Goal: Transaction & Acquisition: Purchase product/service

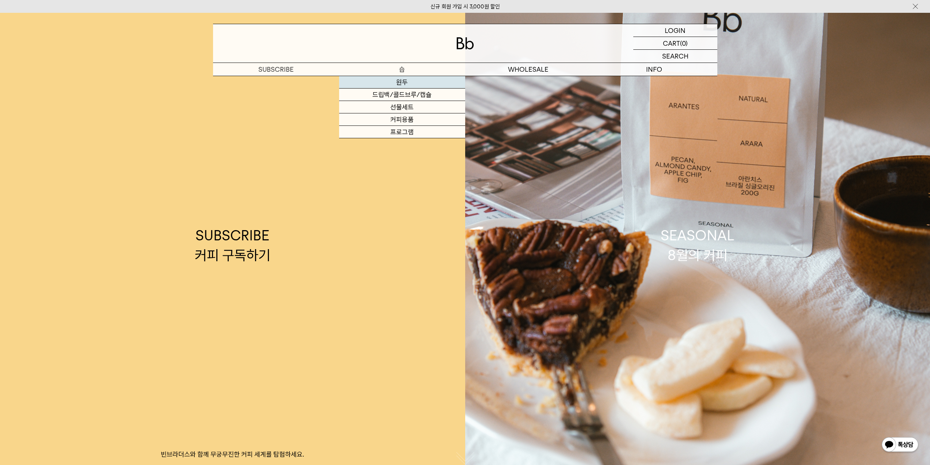
click at [407, 83] on link "원두" at bounding box center [402, 82] width 126 height 12
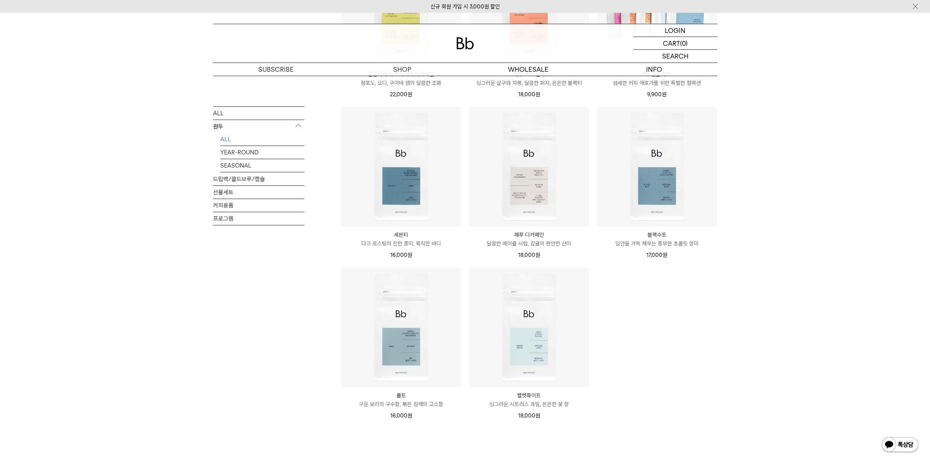
scroll to position [369, 0]
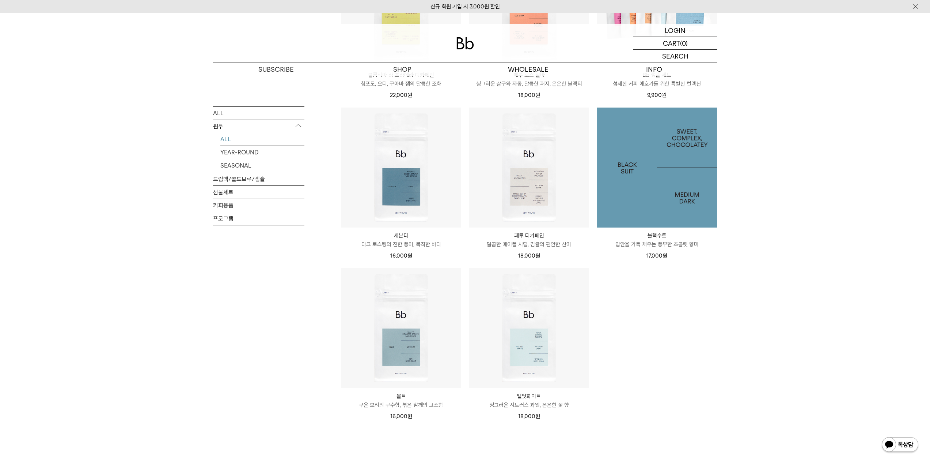
click at [656, 185] on img at bounding box center [657, 167] width 120 height 120
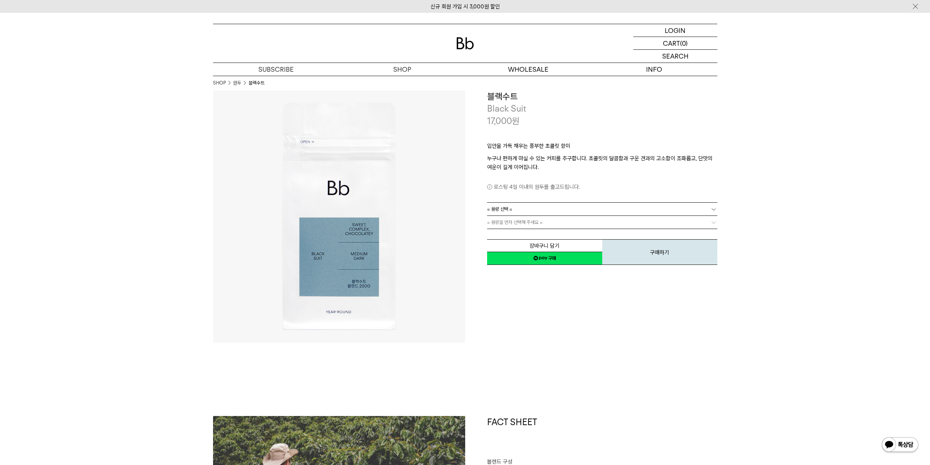
drag, startPoint x: 817, startPoint y: 137, endPoint x: 817, endPoint y: 132, distance: 5.1
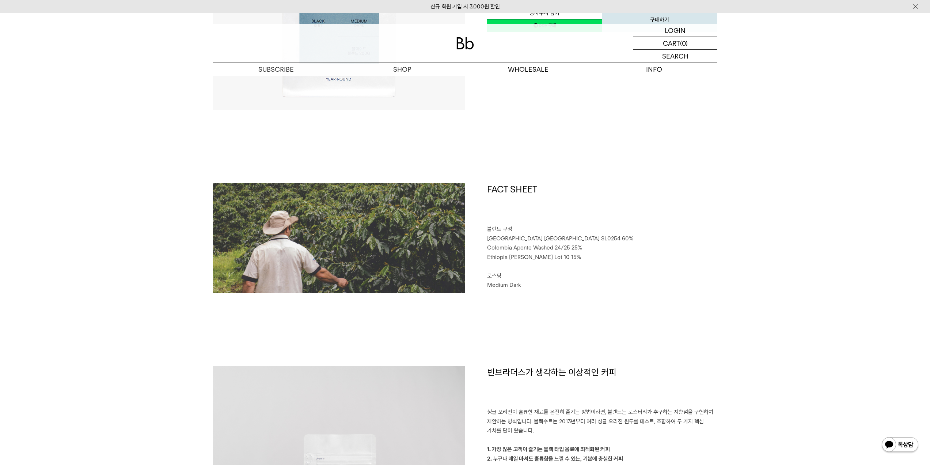
scroll to position [222, 0]
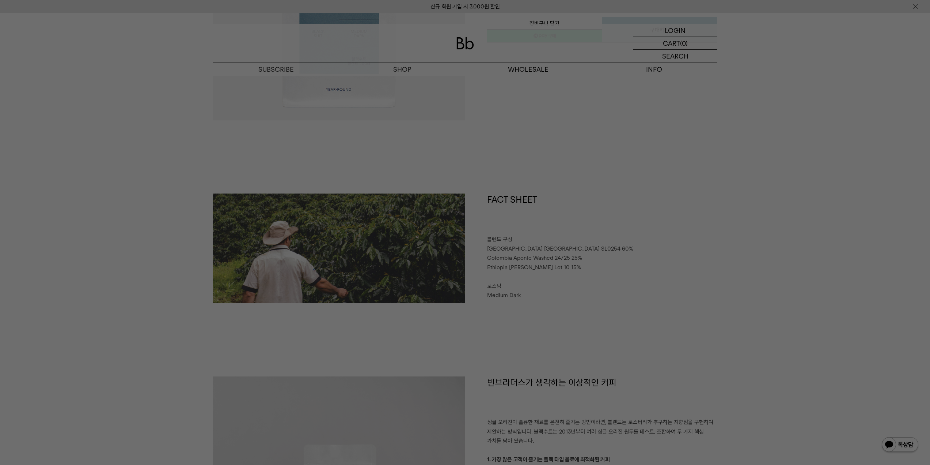
click at [719, 186] on div at bounding box center [465, 232] width 930 height 465
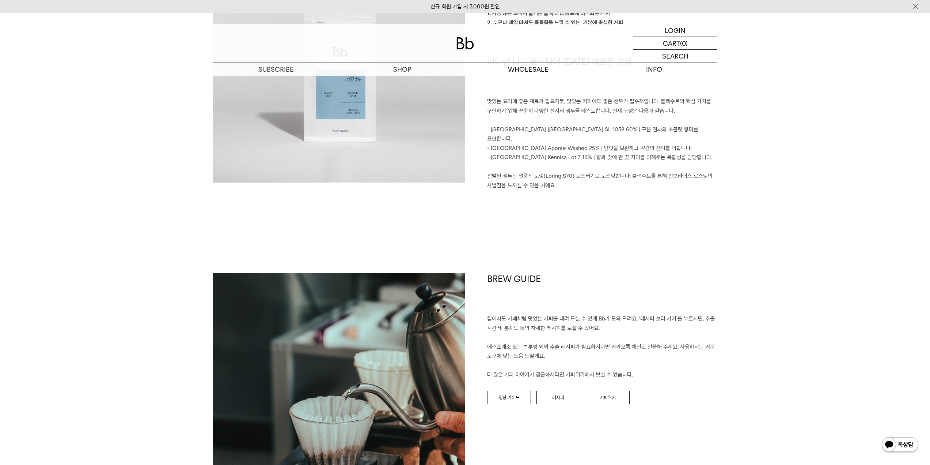
scroll to position [453, 0]
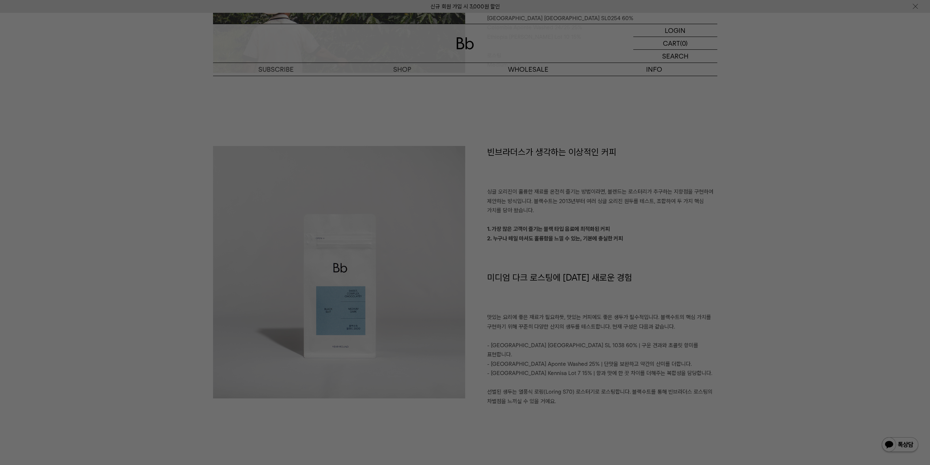
drag, startPoint x: 666, startPoint y: 93, endPoint x: 609, endPoint y: 79, distance: 58.4
click at [665, 93] on div at bounding box center [465, 232] width 930 height 465
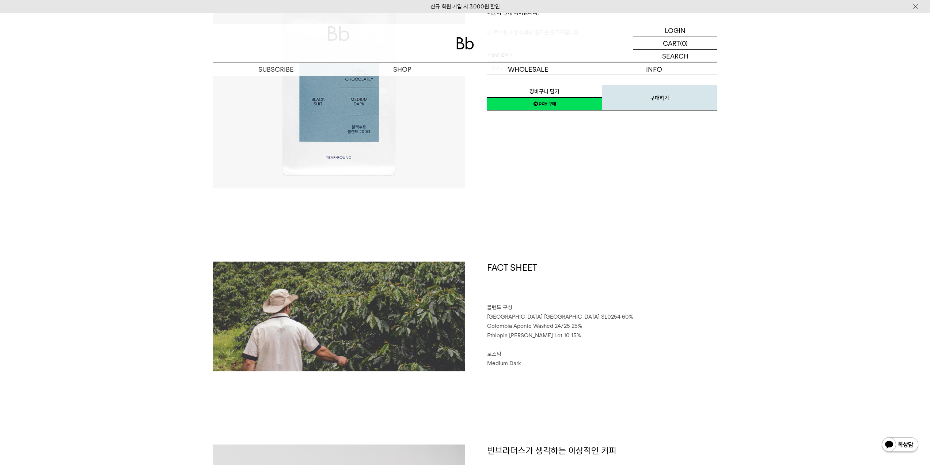
scroll to position [0, 0]
